Goal: Information Seeking & Learning: Learn about a topic

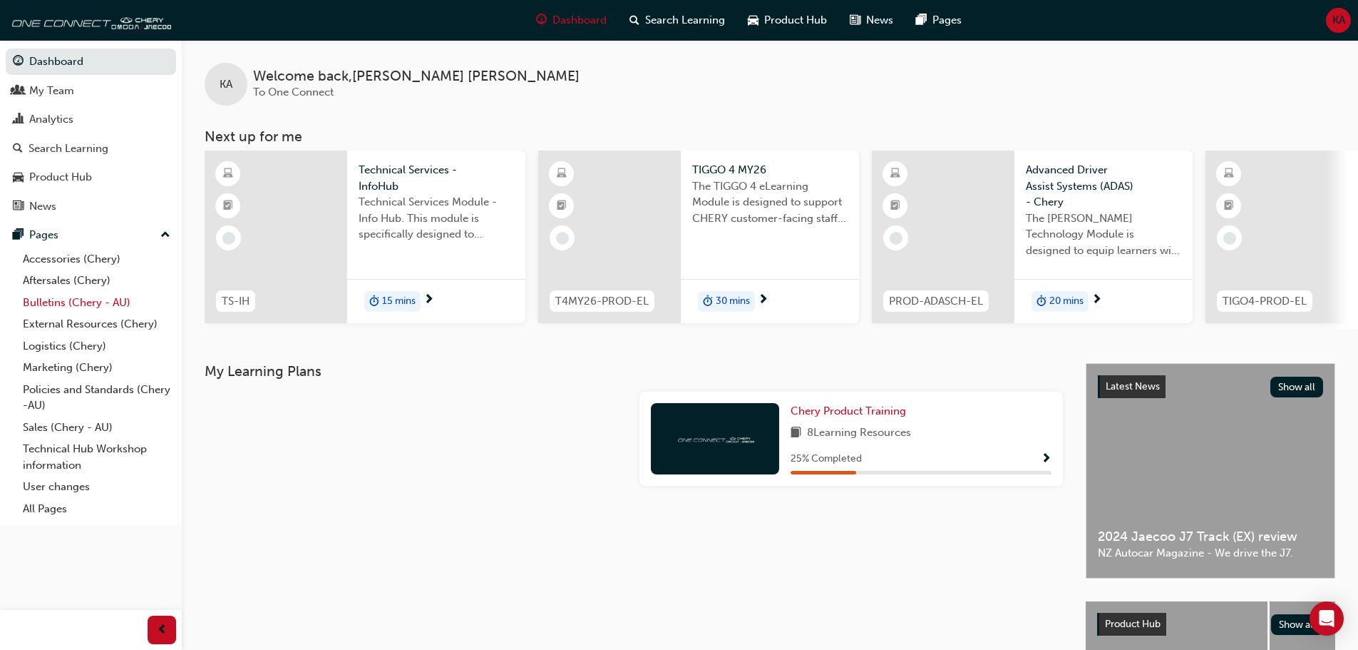
click at [103, 302] on link "Bulletins (Chery - AU)" at bounding box center [96, 303] width 159 height 22
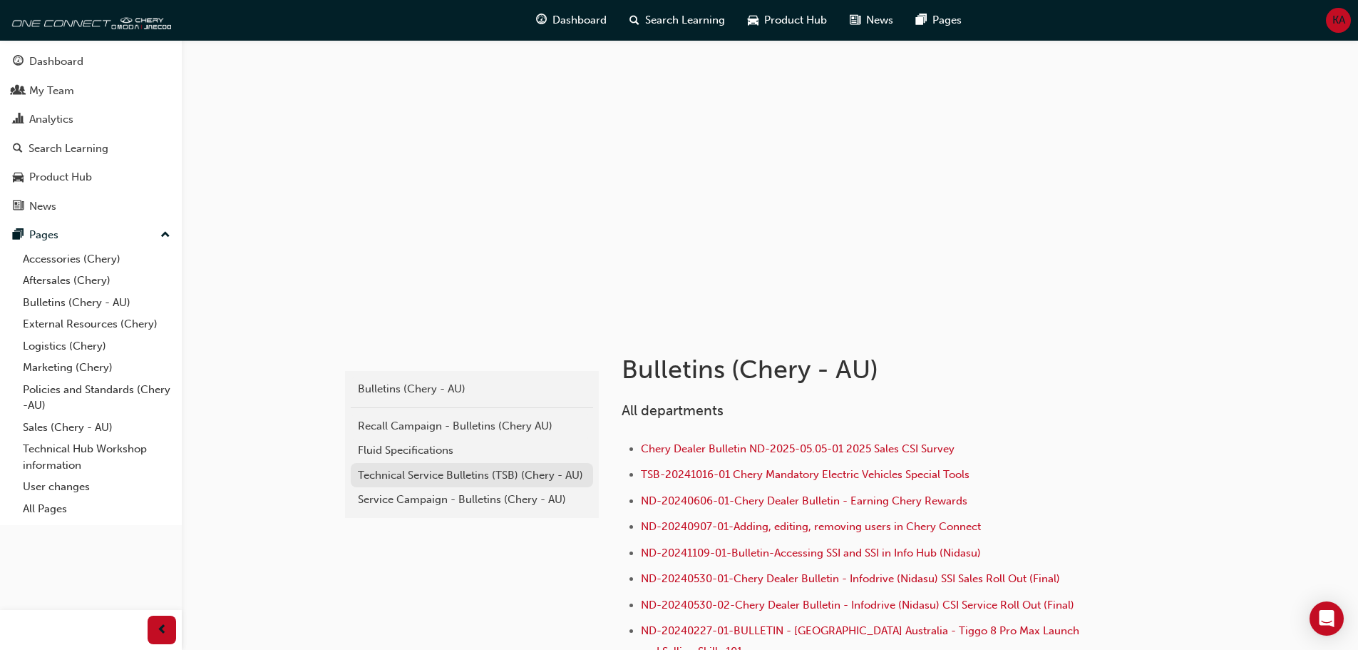
click at [406, 481] on div "Technical Service Bulletins (TSB) (Chery - AU)" at bounding box center [472, 475] width 228 height 16
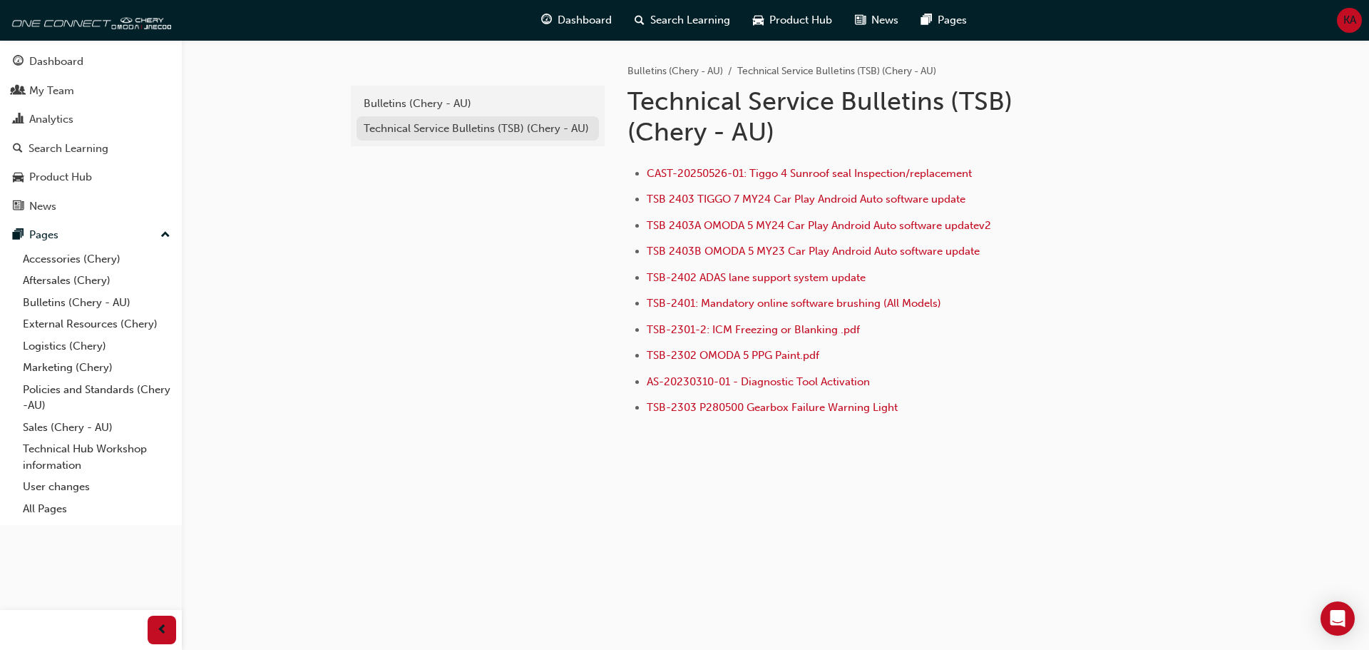
click at [441, 123] on div "Technical Service Bulletins (TSB) (Chery - AU)" at bounding box center [478, 129] width 228 height 16
click at [50, 309] on link "Bulletins (Chery - AU)" at bounding box center [96, 303] width 159 height 22
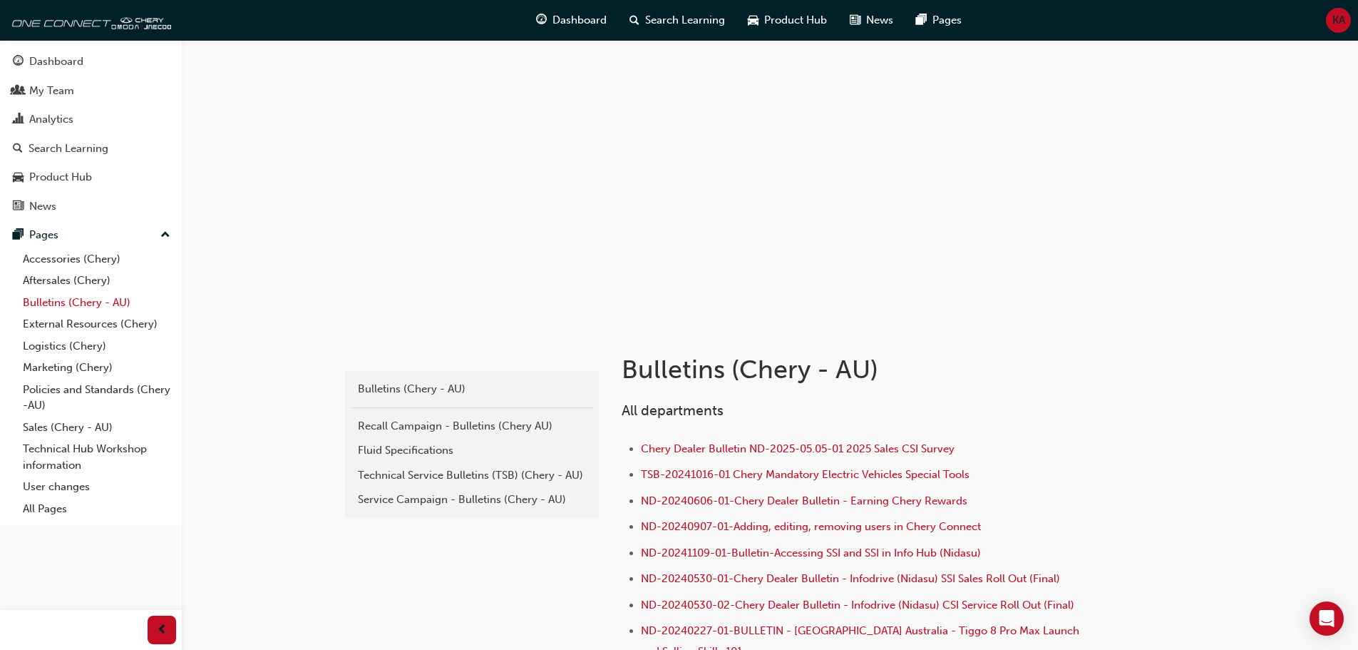
click at [56, 306] on link "Bulletins (Chery - AU)" at bounding box center [96, 303] width 159 height 22
click at [426, 471] on div "Technical Service Bulletins (TSB) (Chery - AU)" at bounding box center [472, 475] width 228 height 16
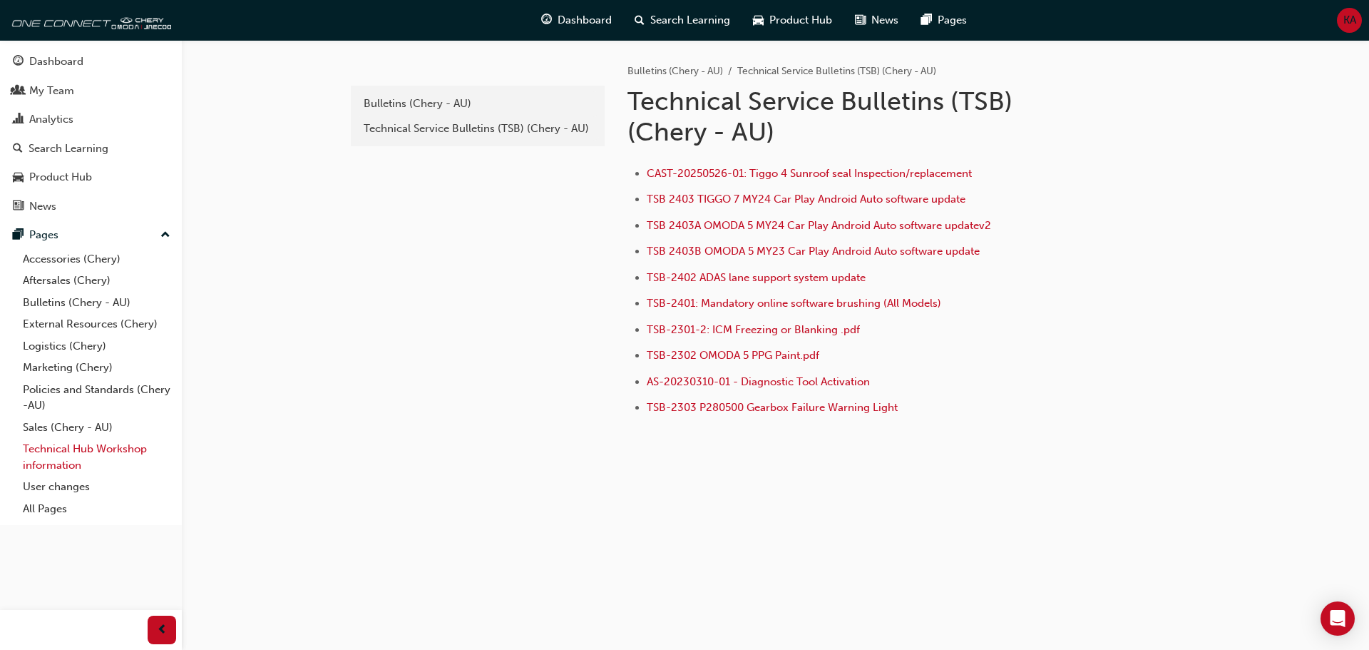
click at [53, 451] on link "Technical Hub Workshop information" at bounding box center [96, 457] width 159 height 38
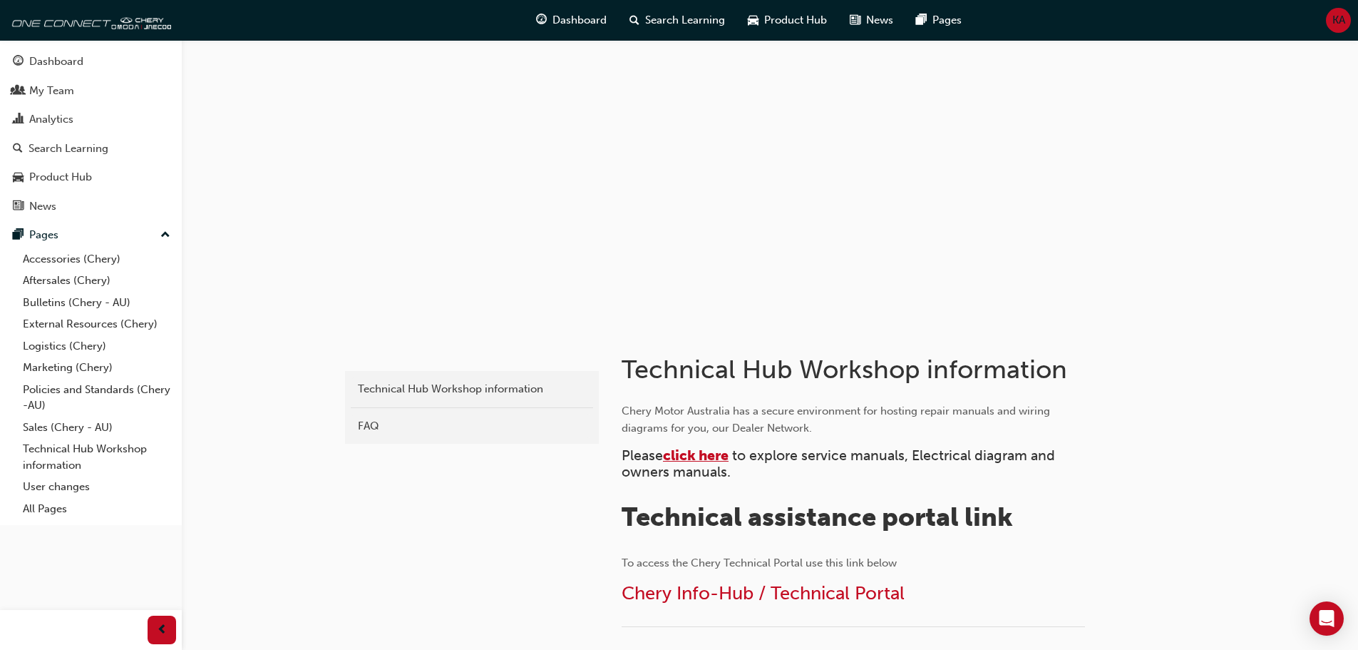
click at [702, 458] on span "click here" at bounding box center [696, 455] width 66 height 16
